Goal: Transaction & Acquisition: Purchase product/service

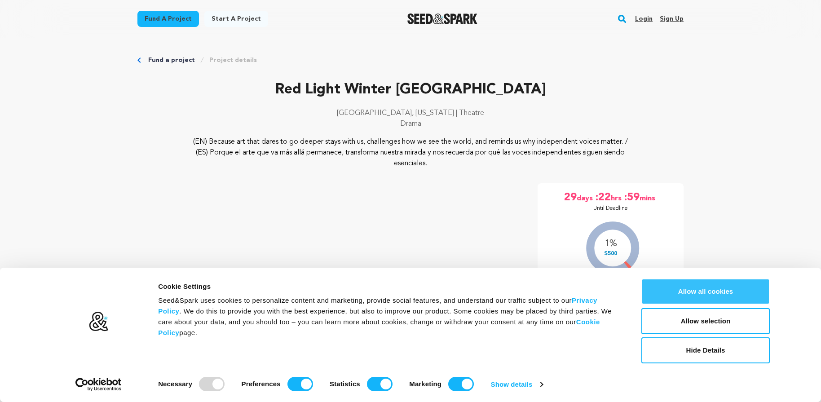
click at [714, 285] on button "Allow all cookies" at bounding box center [705, 291] width 128 height 26
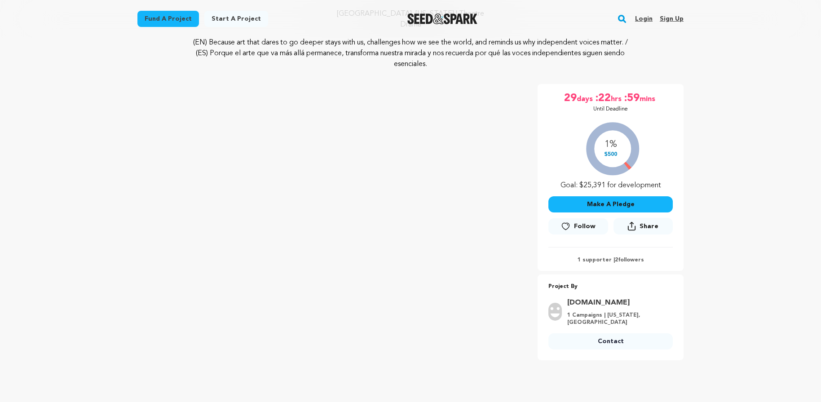
scroll to position [91, 0]
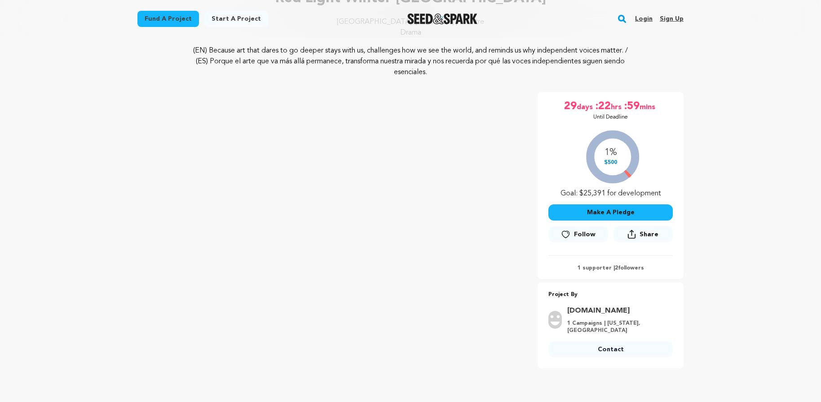
click at [615, 216] on button "Make A Pledge" at bounding box center [610, 212] width 124 height 16
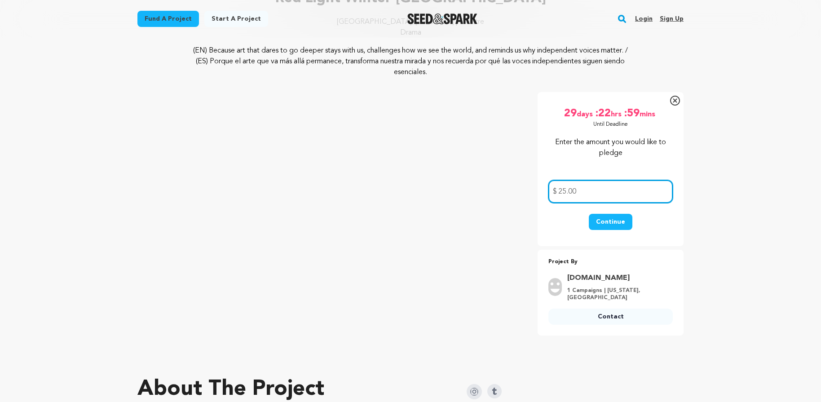
type input "25.00"
click at [613, 215] on button "Continue" at bounding box center [611, 222] width 44 height 16
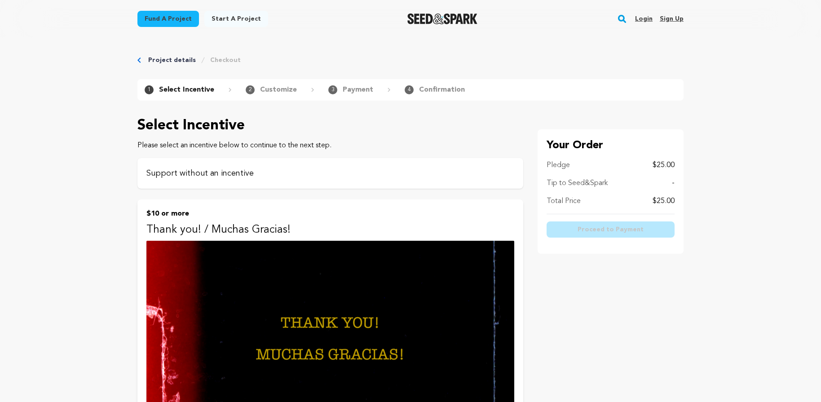
click at [332, 165] on div "Support without an incentive" at bounding box center [330, 173] width 386 height 31
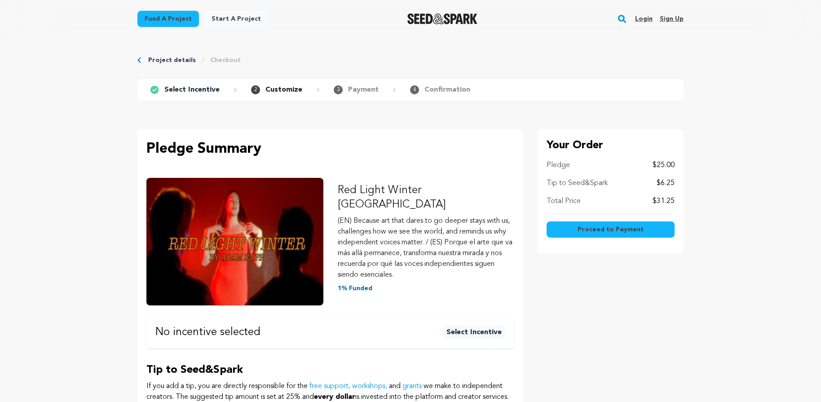
click at [612, 227] on span "Proceed to Payment" at bounding box center [611, 229] width 66 height 9
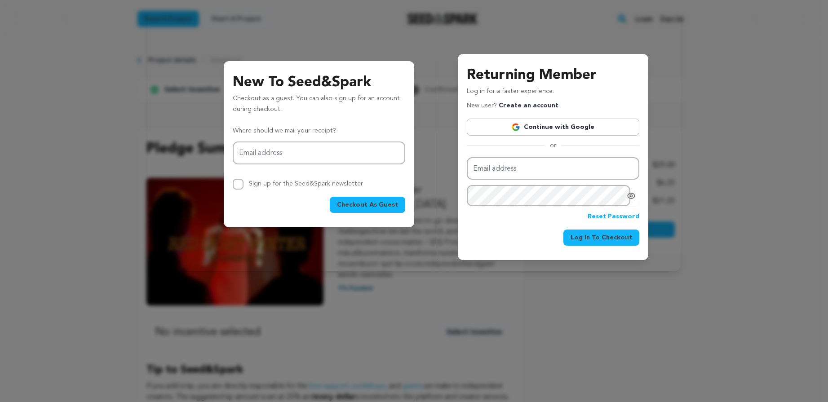
click at [374, 209] on span "Checkout As Guest" at bounding box center [367, 204] width 61 height 9
click at [324, 151] on input "Email address" at bounding box center [319, 152] width 172 height 23
type input "chelsea.ner@gmail.com"
click at [373, 210] on button "Checkout As Guest" at bounding box center [367, 205] width 75 height 16
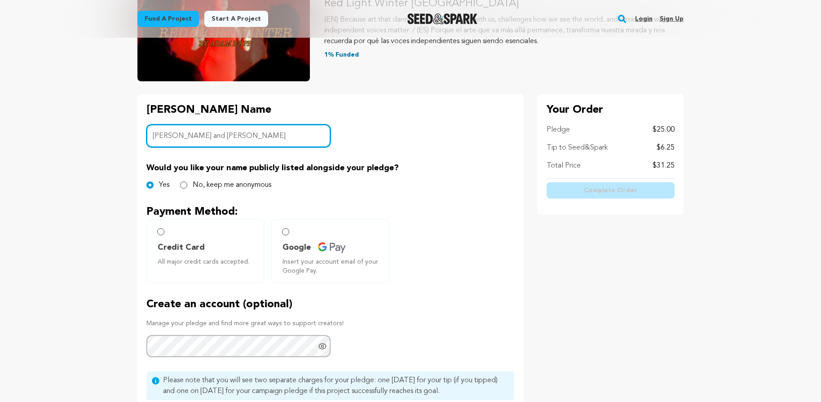
scroll to position [134, 0]
type input "[PERSON_NAME] and [PERSON_NAME]"
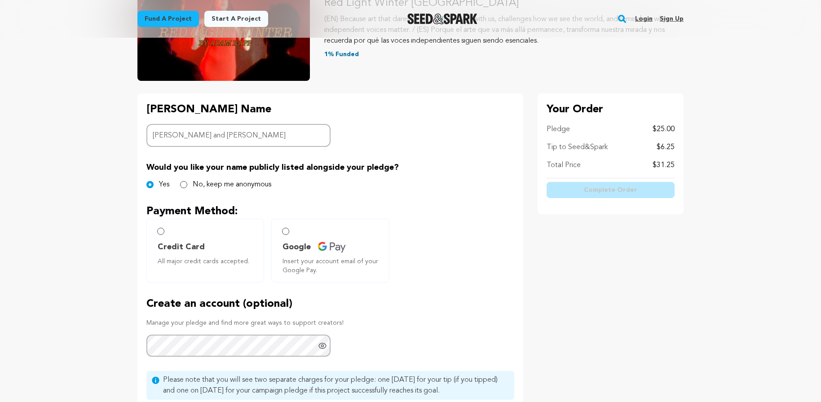
click at [176, 238] on label "Credit Card All major credit cards accepted." at bounding box center [205, 251] width 118 height 64
radio input "true"
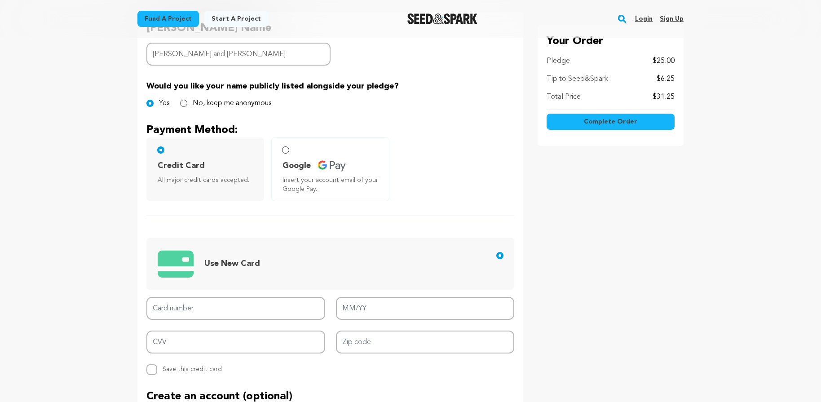
scroll to position [216, 0]
click at [198, 314] on input "Card number" at bounding box center [235, 307] width 179 height 23
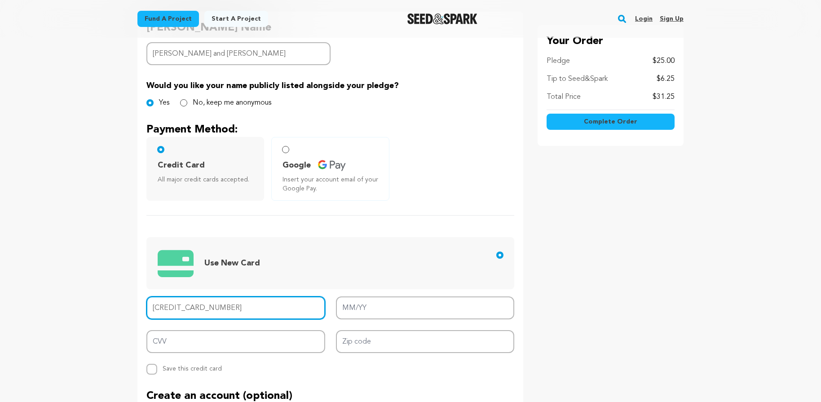
type input "4147 2024 2088 7026"
type input "03/29"
type input "310"
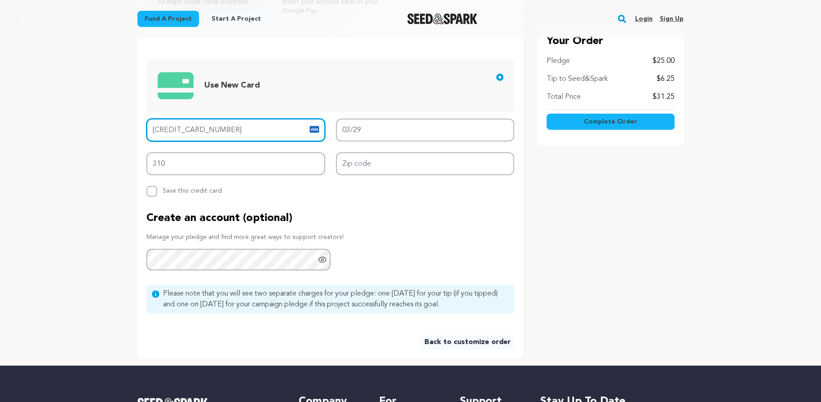
scroll to position [400, 0]
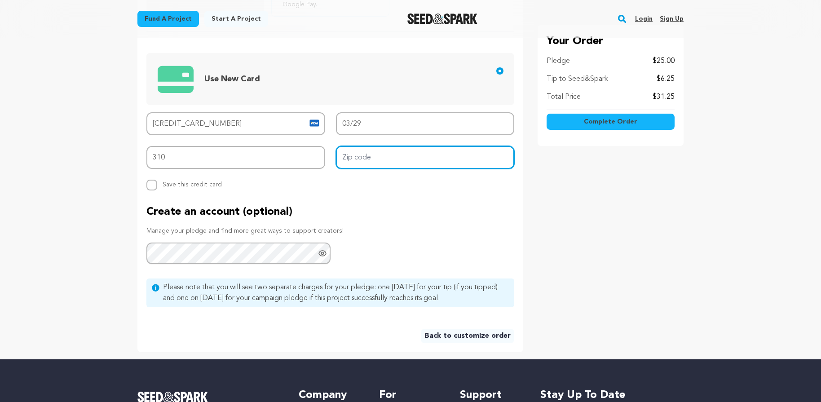
click at [346, 150] on input "Zip code" at bounding box center [425, 157] width 179 height 23
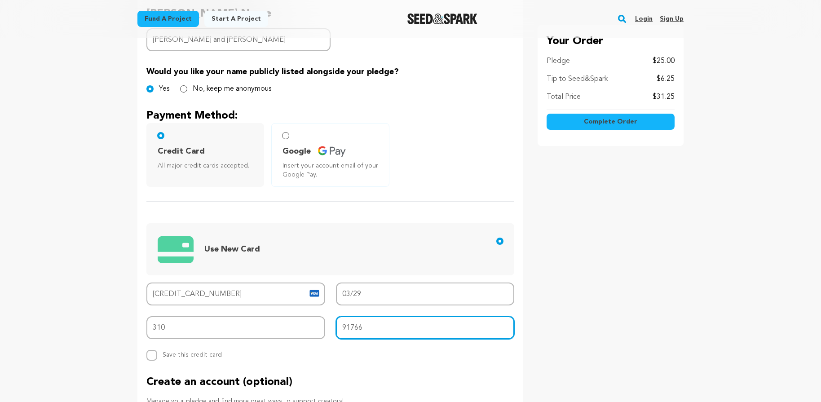
scroll to position [127, 0]
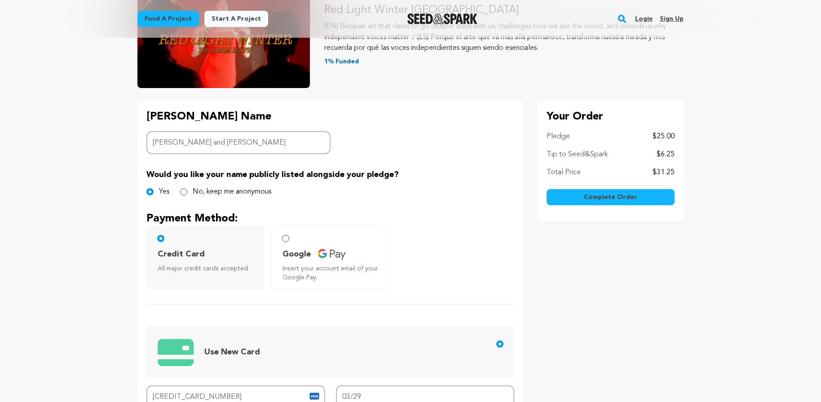
type input "91766"
click at [598, 194] on span "Complete Order" at bounding box center [610, 197] width 53 height 9
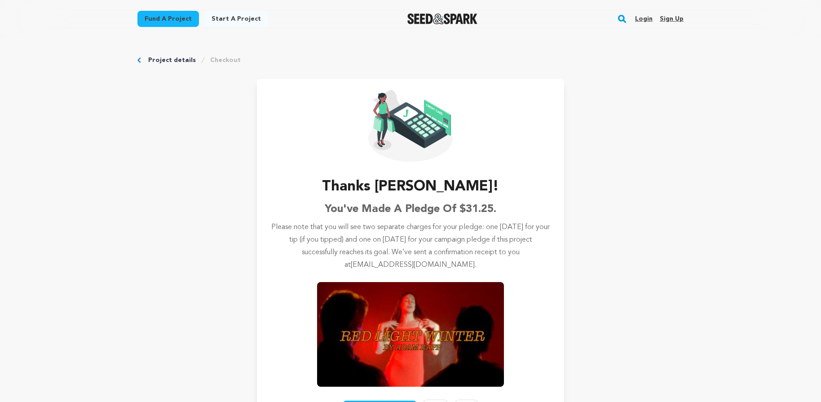
click at [176, 56] on link "Project details" at bounding box center [172, 60] width 48 height 9
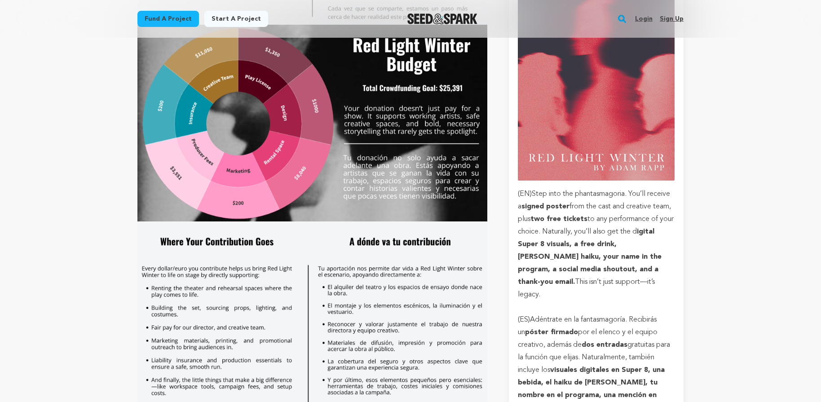
scroll to position [3008, 0]
